Goal: Task Accomplishment & Management: Use online tool/utility

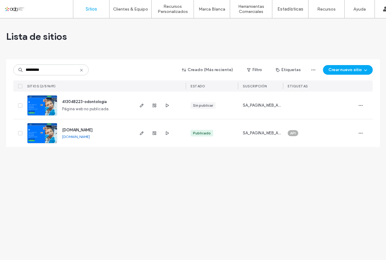
click at [82, 70] on use at bounding box center [81, 70] width 3 height 3
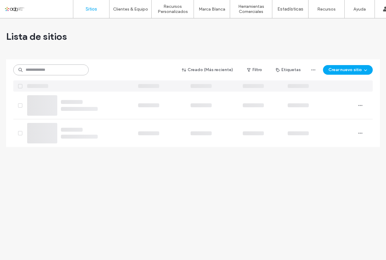
click at [69, 70] on input at bounding box center [50, 69] width 75 height 11
paste input "*********"
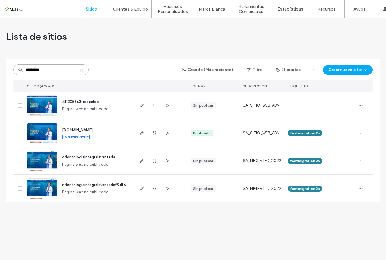
type input "*********"
click at [349, 48] on label "Desconexión" at bounding box center [348, 50] width 23 height 5
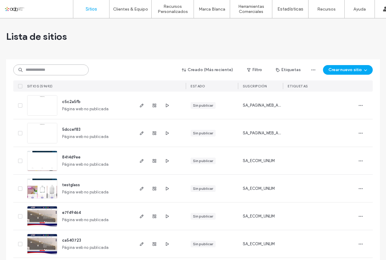
click at [67, 69] on input at bounding box center [50, 69] width 75 height 11
paste input "*********"
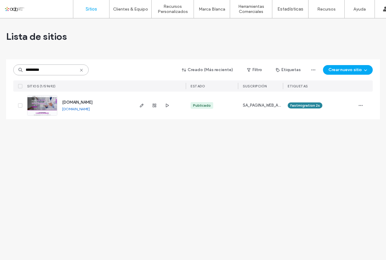
type input "*********"
click at [351, 48] on label "Desconexión" at bounding box center [348, 50] width 23 height 5
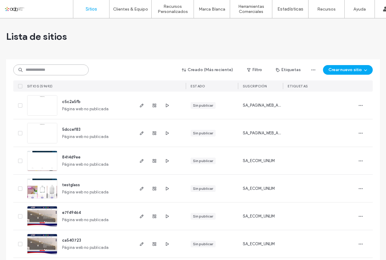
click at [50, 72] on input at bounding box center [50, 69] width 75 height 11
paste input "*********"
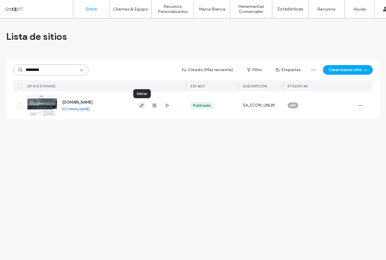
type input "*********"
click at [141, 106] on icon "button" at bounding box center [141, 105] width 5 height 5
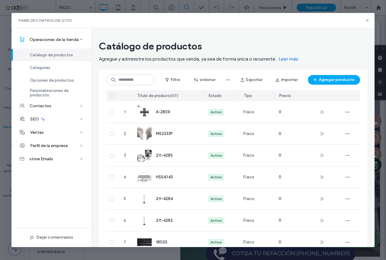
scroll to position [237, 0]
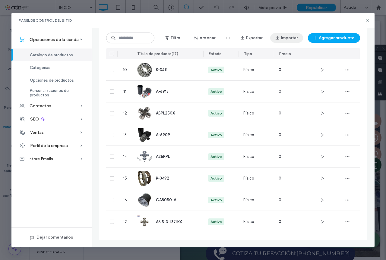
click at [291, 38] on button "Importar" at bounding box center [286, 38] width 33 height 10
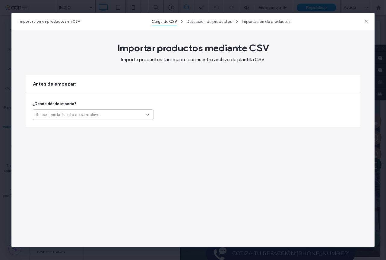
click at [118, 114] on div "Seleccione la fuente de su archivo" at bounding box center [91, 115] width 111 height 6
click at [58, 126] on span "Otra plataforma" at bounding box center [51, 125] width 31 height 6
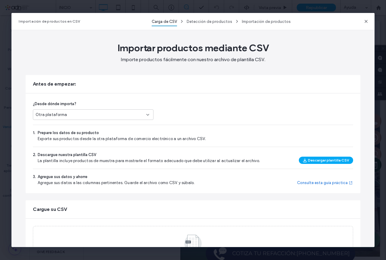
scroll to position [42, 0]
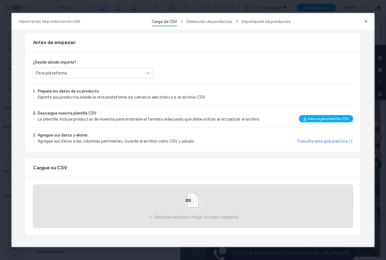
click at [192, 197] on use at bounding box center [192, 201] width 17 height 17
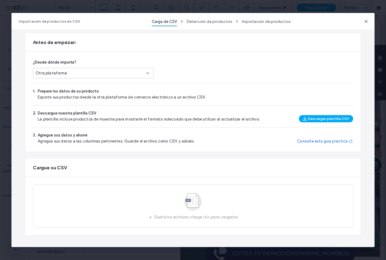
scroll to position [0, 0]
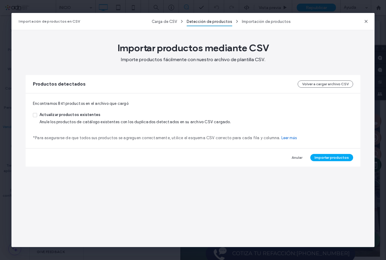
click at [36, 115] on span at bounding box center [35, 115] width 4 height 4
click at [325, 160] on button "Importar productos" at bounding box center [331, 157] width 43 height 7
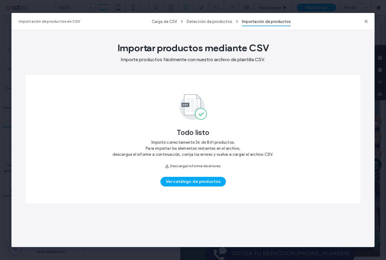
scroll to position [1019, 0]
click at [201, 167] on button "Descargar informe de errores" at bounding box center [193, 165] width 64 height 7
click at [363, 20] on icon "button" at bounding box center [365, 21] width 5 height 5
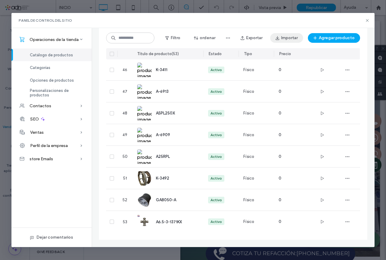
click at [288, 39] on button "Importar" at bounding box center [286, 38] width 33 height 10
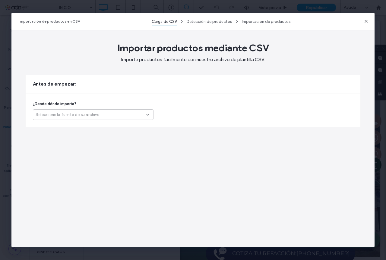
click at [104, 113] on div "Seleccione la fuente de su archivo" at bounding box center [91, 115] width 111 height 6
click at [55, 126] on span "Otra plataforma" at bounding box center [51, 125] width 31 height 6
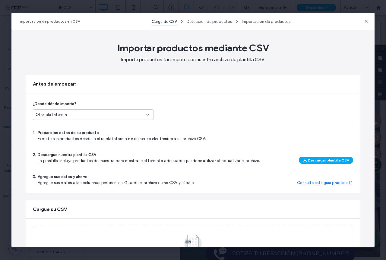
scroll to position [42, 0]
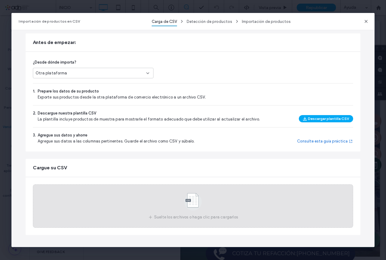
click at [195, 197] on use at bounding box center [192, 201] width 17 height 17
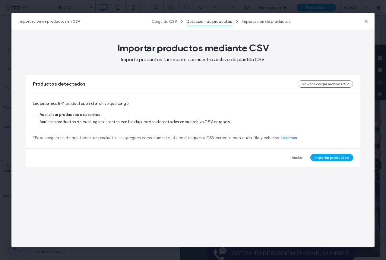
scroll to position [0, 0]
click at [36, 115] on icon at bounding box center [35, 115] width 2 height 2
click at [332, 158] on button "Importar productos" at bounding box center [331, 157] width 43 height 7
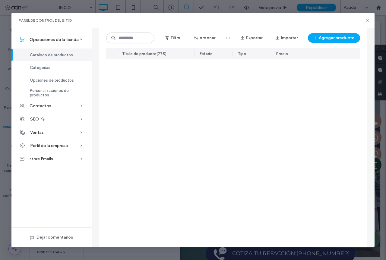
scroll to position [4196, 0]
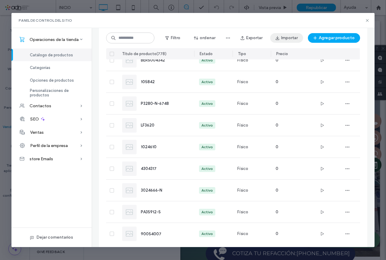
click at [286, 38] on button "Importar" at bounding box center [286, 38] width 33 height 10
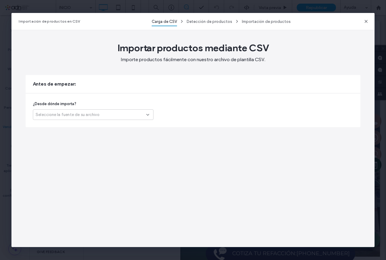
click at [109, 112] on div "Seleccione la fuente de su archivo" at bounding box center [91, 115] width 111 height 6
click at [60, 127] on span "Otra plataforma" at bounding box center [51, 125] width 31 height 6
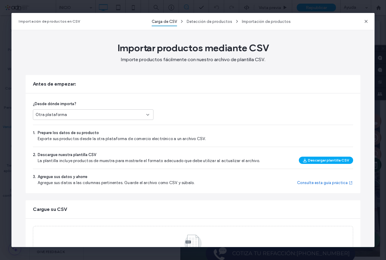
scroll to position [42, 0]
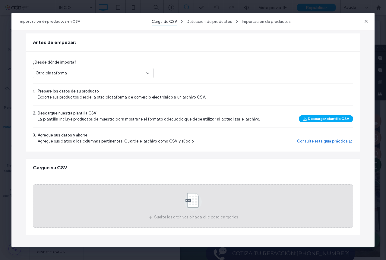
click at [188, 199] on use at bounding box center [192, 201] width 17 height 17
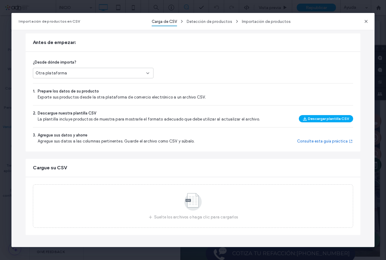
scroll to position [0, 0]
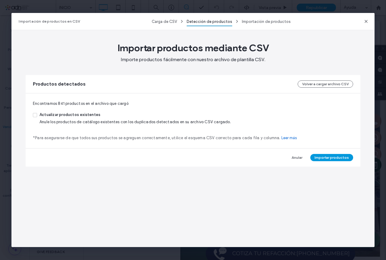
click at [331, 159] on button "Importar productos" at bounding box center [331, 157] width 43 height 7
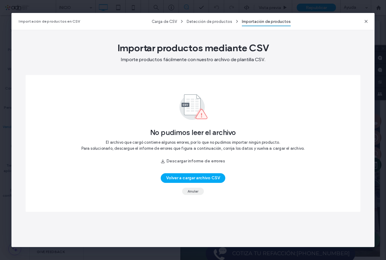
click at [194, 191] on button "Anular" at bounding box center [193, 191] width 22 height 7
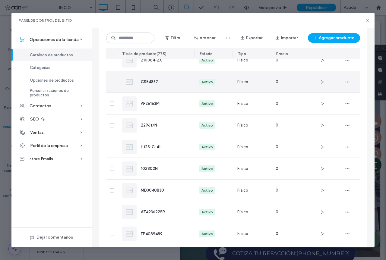
scroll to position [5076, 0]
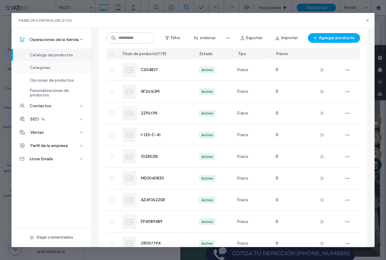
click at [46, 69] on span "Categorías" at bounding box center [40, 67] width 20 height 5
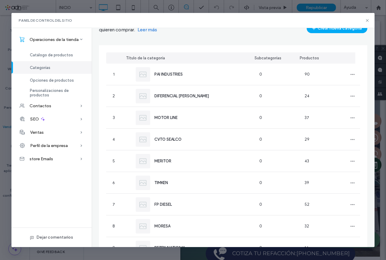
scroll to position [0, 0]
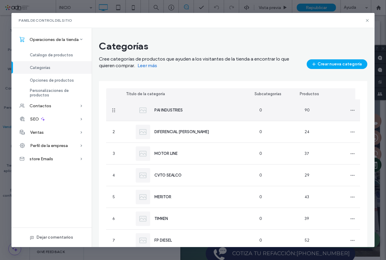
click at [165, 112] on span "PAI INDUSTRIES" at bounding box center [168, 110] width 28 height 5
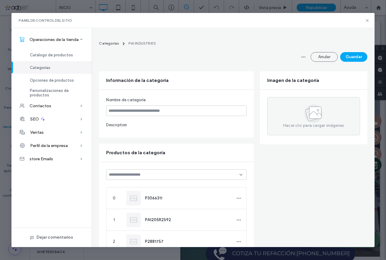
type input "**********"
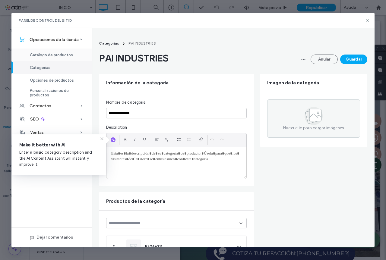
click at [49, 55] on span "Catálogo de productos" at bounding box center [51, 55] width 43 height 5
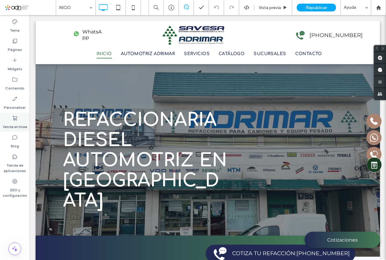
click at [17, 121] on label "Venda en línea" at bounding box center [15, 125] width 24 height 8
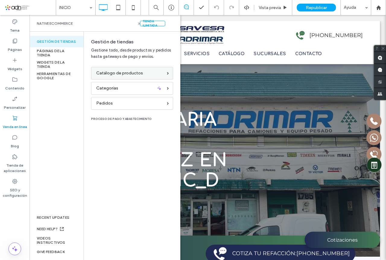
click at [122, 75] on span "Catálogo de productos" at bounding box center [119, 73] width 47 height 7
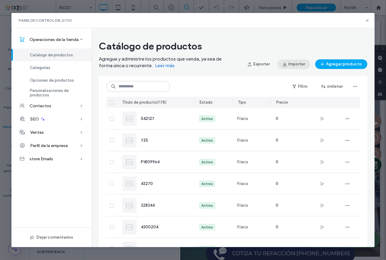
click at [289, 63] on button "Importar" at bounding box center [293, 64] width 33 height 10
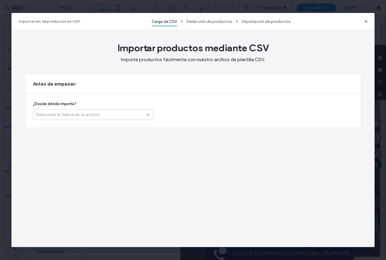
click at [119, 113] on div "Seleccione la fuente de su archivo" at bounding box center [91, 115] width 111 height 6
click at [48, 123] on span "Otra plataforma" at bounding box center [51, 125] width 31 height 6
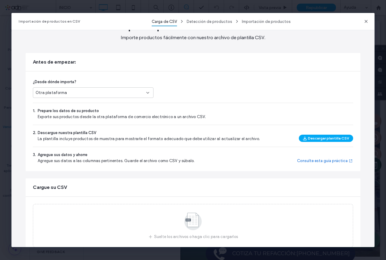
scroll to position [42, 0]
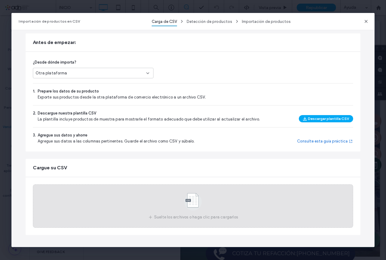
click at [184, 197] on use at bounding box center [192, 201] width 17 height 17
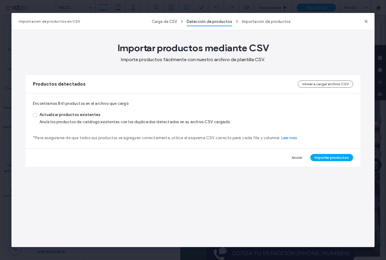
click at [35, 115] on icon at bounding box center [35, 115] width 2 height 2
click at [329, 159] on button "Importar productos" at bounding box center [331, 157] width 43 height 7
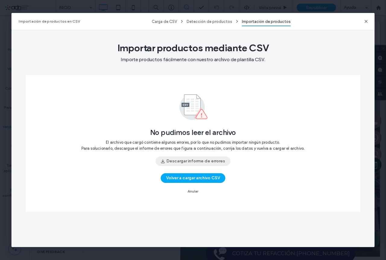
click at [191, 162] on button "Descargar informe de errores" at bounding box center [193, 161] width 75 height 10
click at [196, 192] on button "Anular" at bounding box center [193, 191] width 22 height 7
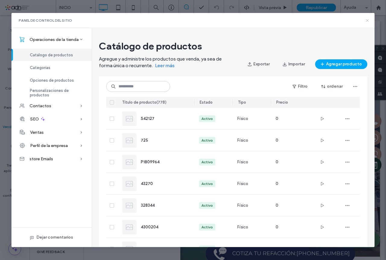
click at [366, 20] on icon at bounding box center [367, 20] width 5 height 5
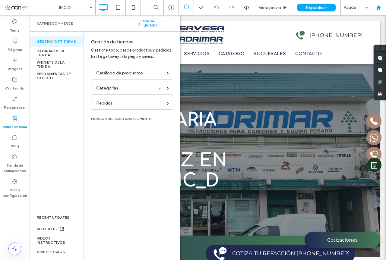
click at [380, 7] on use at bounding box center [378, 7] width 5 height 5
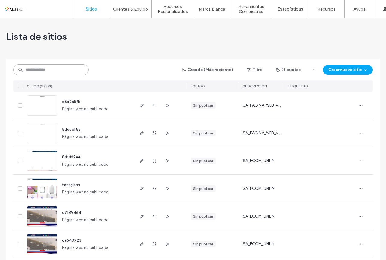
click at [59, 70] on input at bounding box center [50, 69] width 75 height 11
paste input "*********"
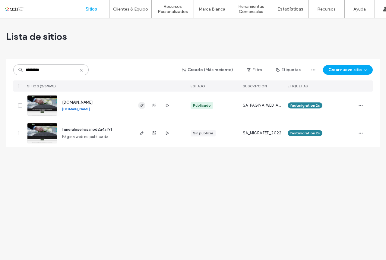
type input "*********"
click at [141, 105] on use "button" at bounding box center [142, 106] width 4 height 4
